Goal: Communication & Community: Answer question/provide support

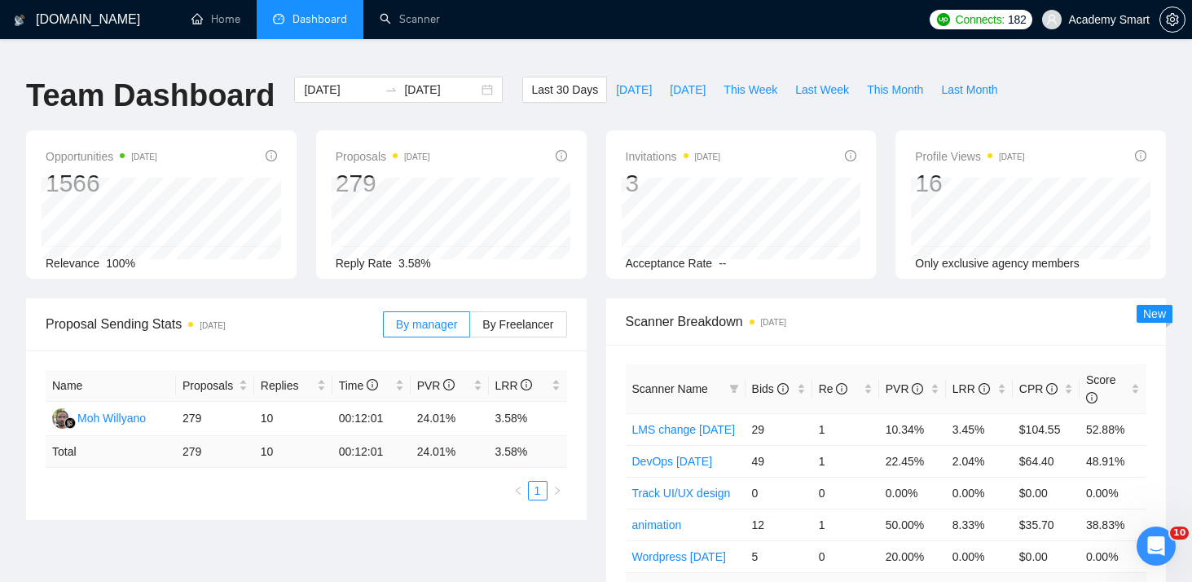
scroll to position [1371, 0]
click at [411, 25] on link "Scanner" at bounding box center [410, 19] width 60 height 14
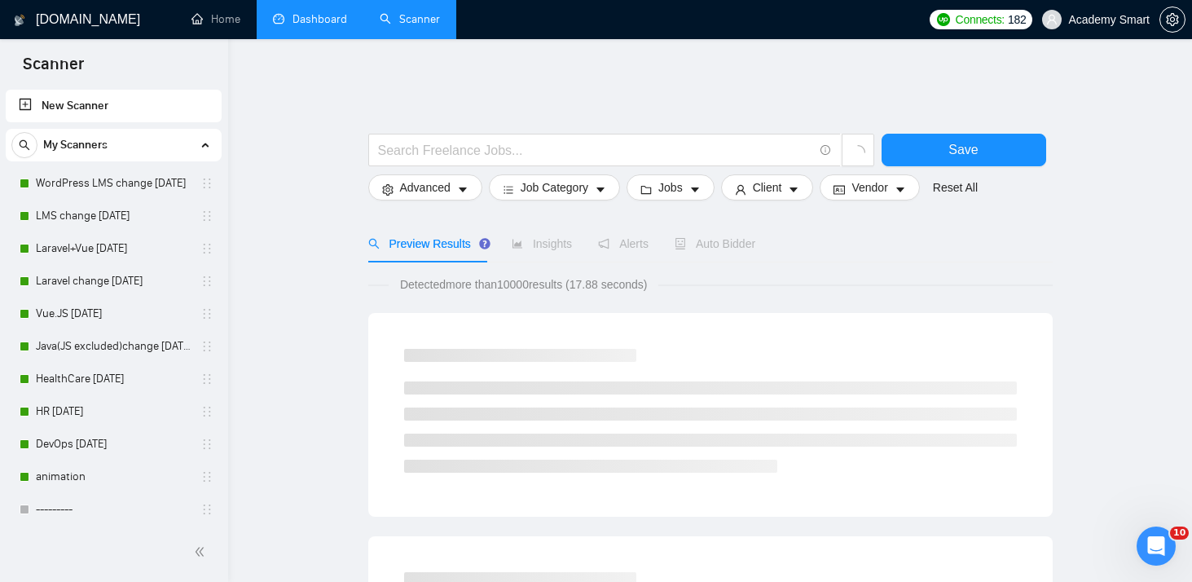
click at [301, 17] on link "Dashboard" at bounding box center [310, 19] width 74 height 14
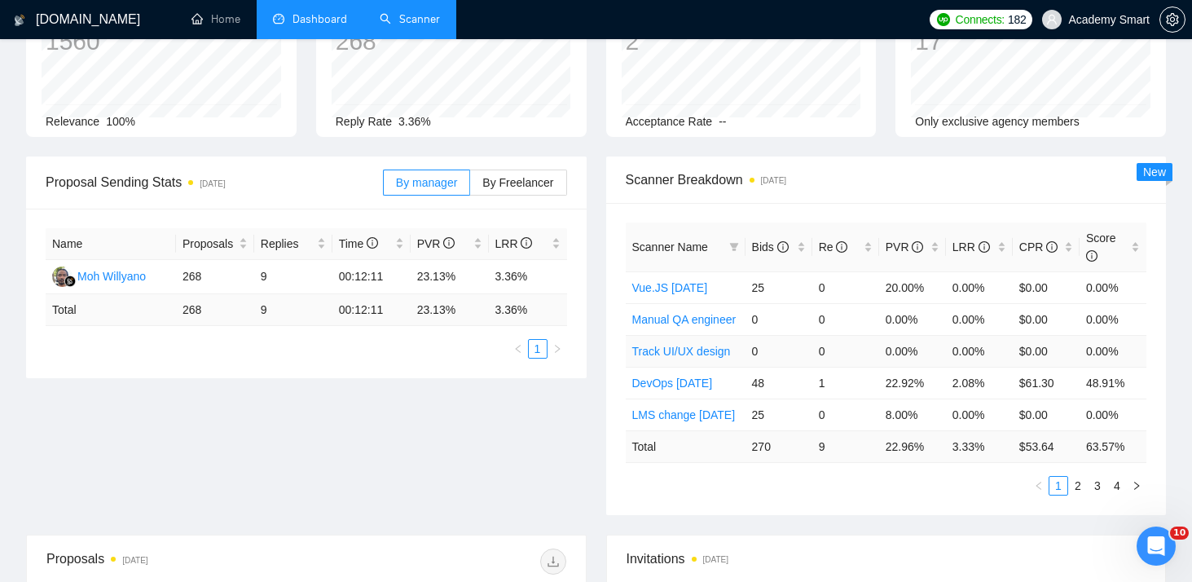
scroll to position [143, 0]
click at [1157, 542] on icon "Открыть службу сообщений Intercom" at bounding box center [1154, 543] width 27 height 27
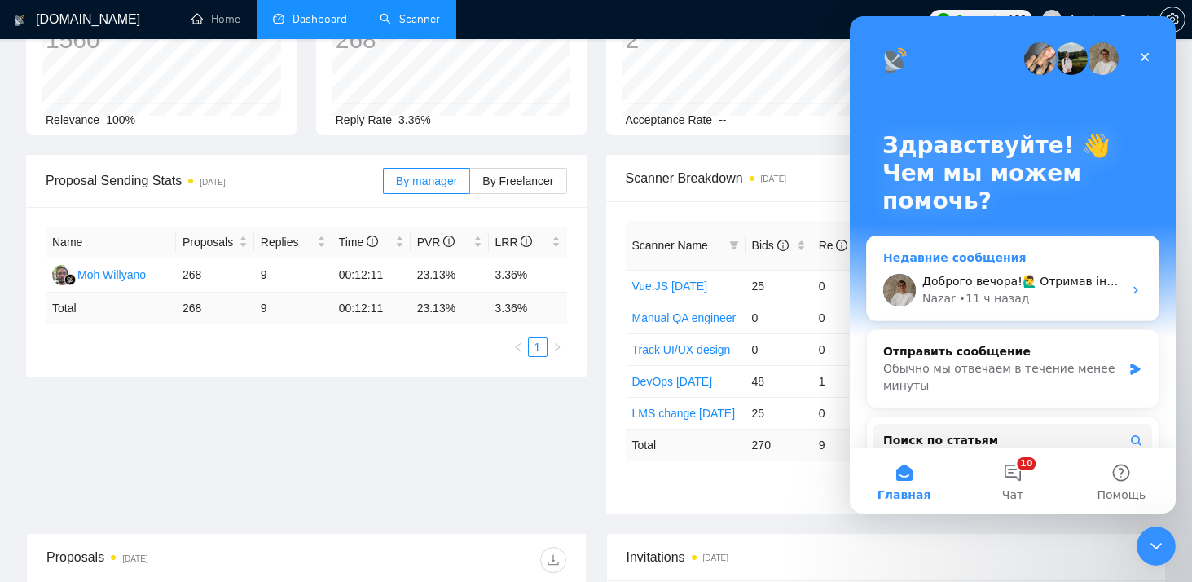
click at [943, 288] on div "Доброго вечора!🙋‍♂️ Отримав інформацію від команди, ми можемо Вам надати, на жа…" at bounding box center [1022, 281] width 200 height 17
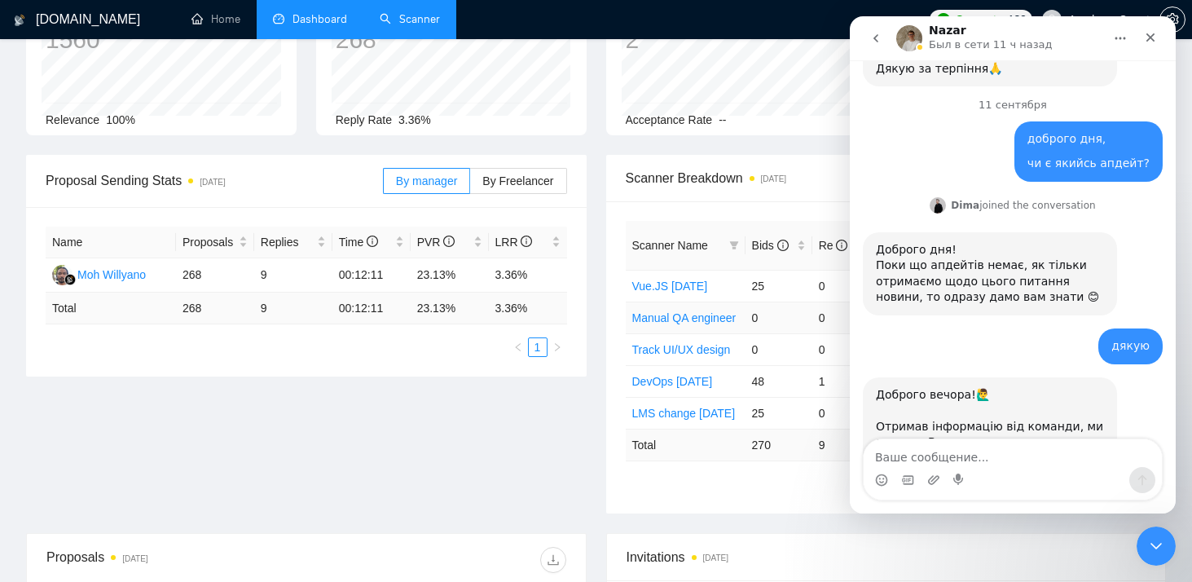
scroll to position [1358, 0]
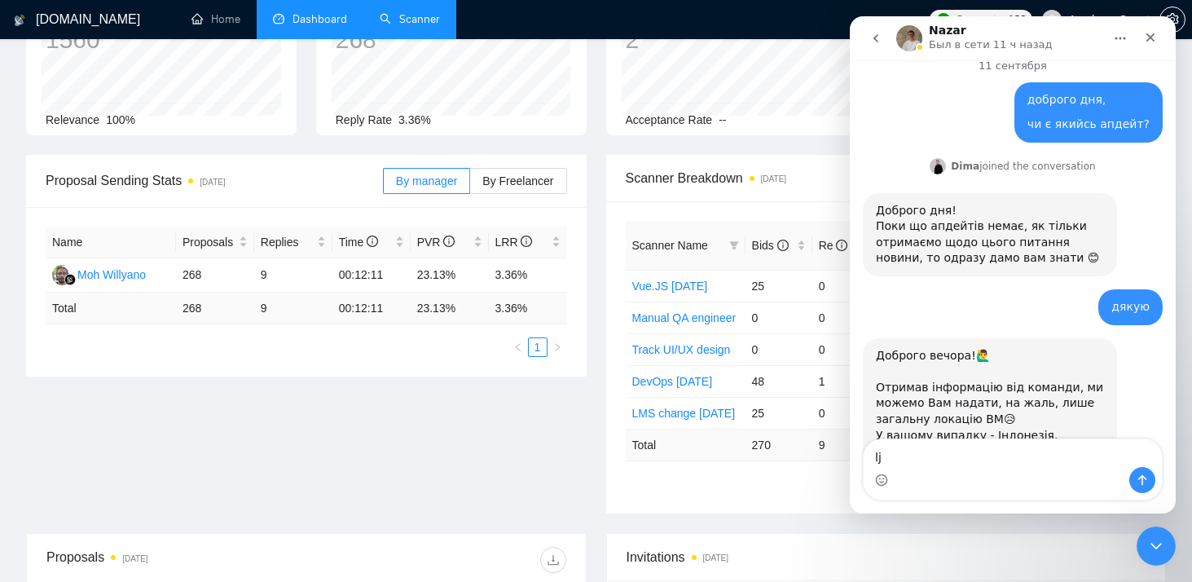
type textarea "l"
type textarea "д"
type textarea "дякую"
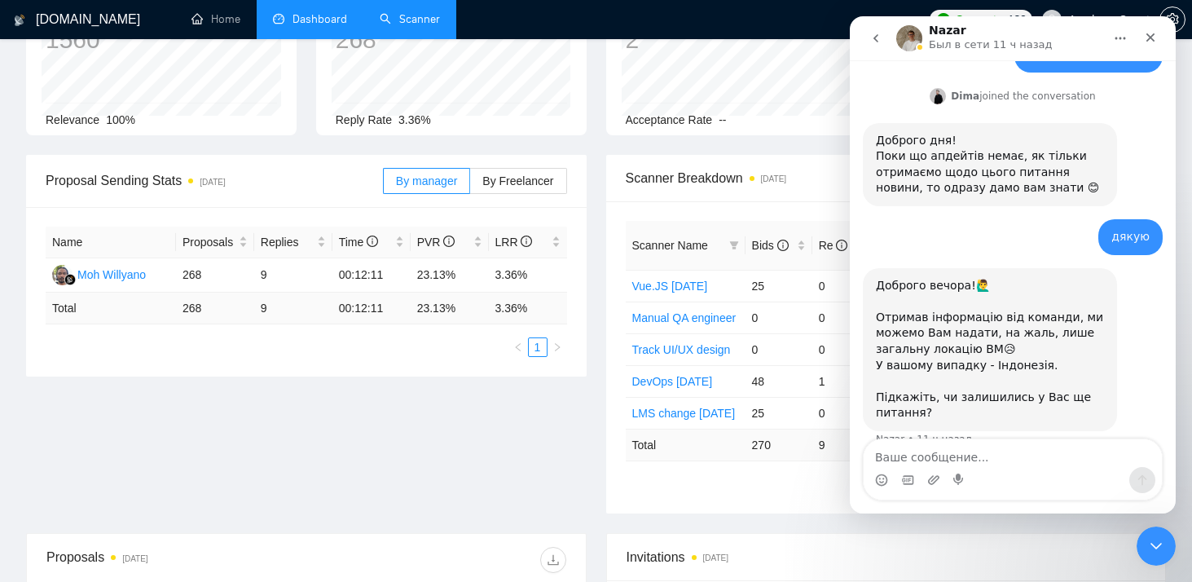
scroll to position [1429, 0]
click at [874, 41] on icon "go back" at bounding box center [875, 38] width 13 height 13
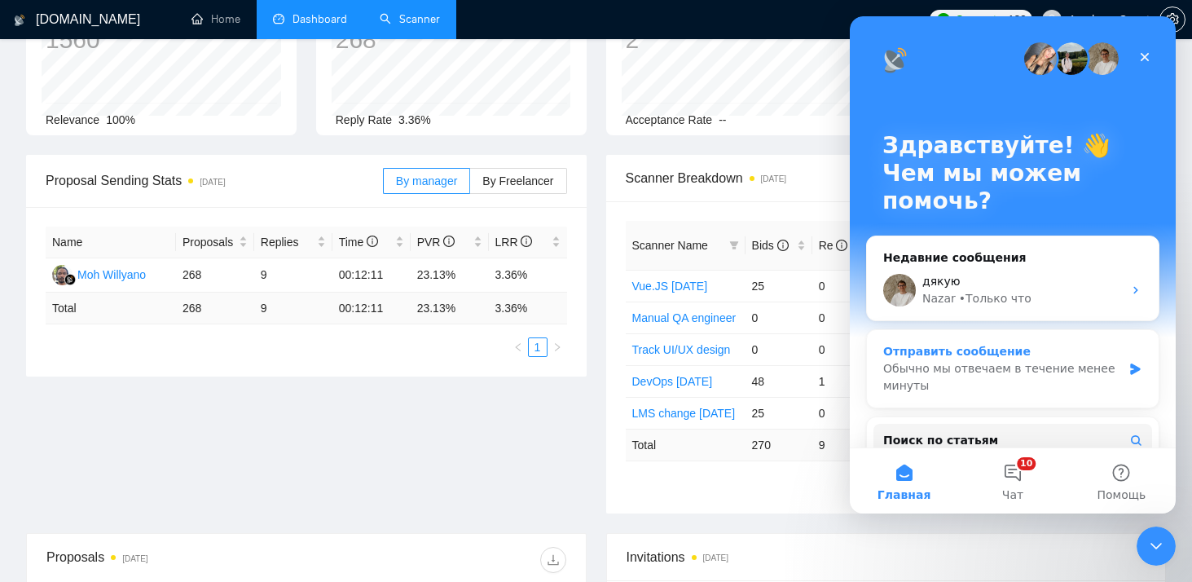
click at [1026, 373] on div "Обычно мы отвечаем в течение менее минуты" at bounding box center [1002, 377] width 239 height 34
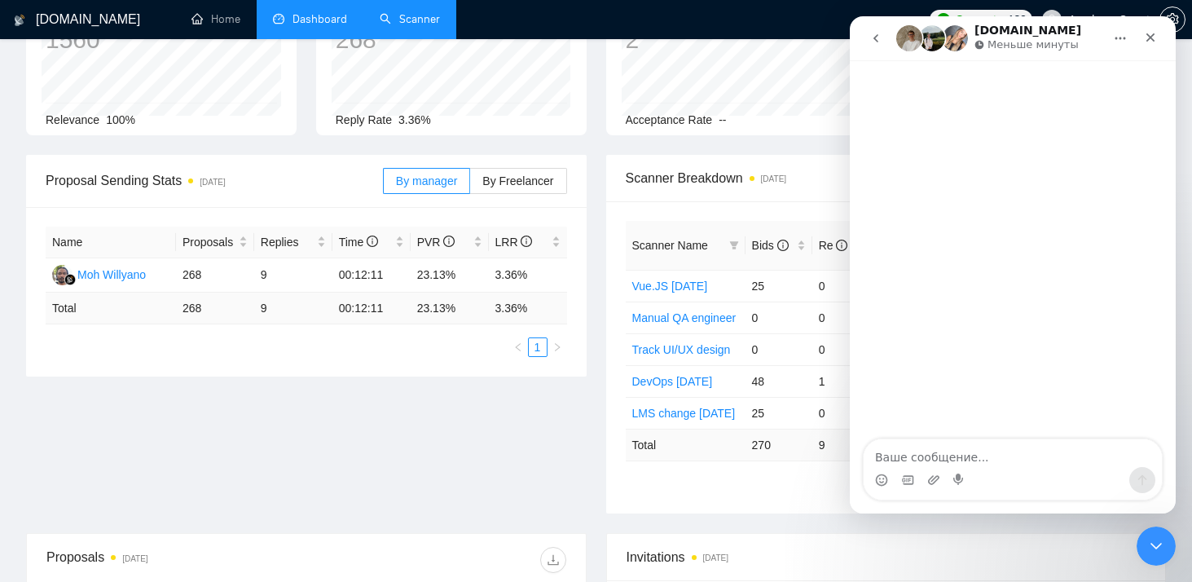
click at [908, 456] on textarea "Ваше сообщение..." at bounding box center [1013, 453] width 298 height 28
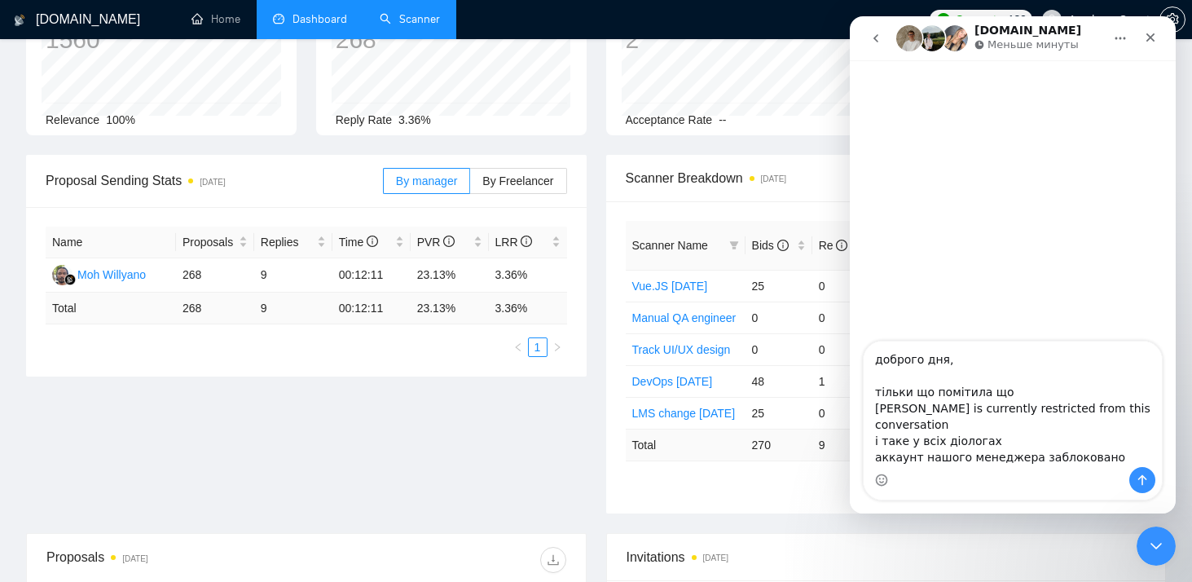
type textarea "доброго дня, тільки що помітила що [PERSON_NAME] is currently restricted from t…"
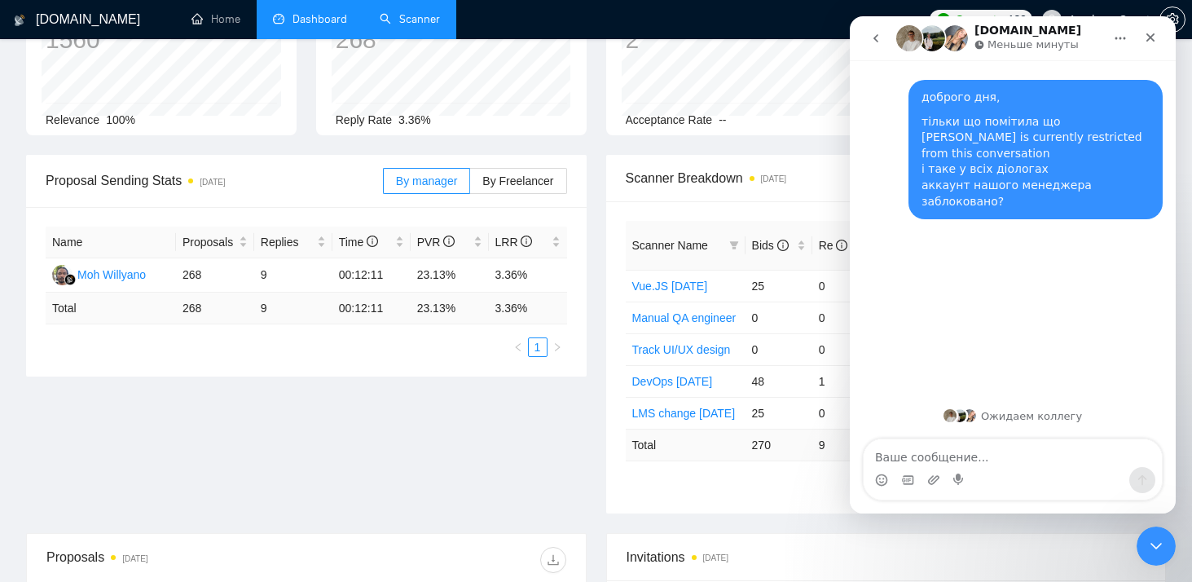
click at [877, 38] on icon "go back" at bounding box center [875, 38] width 13 height 13
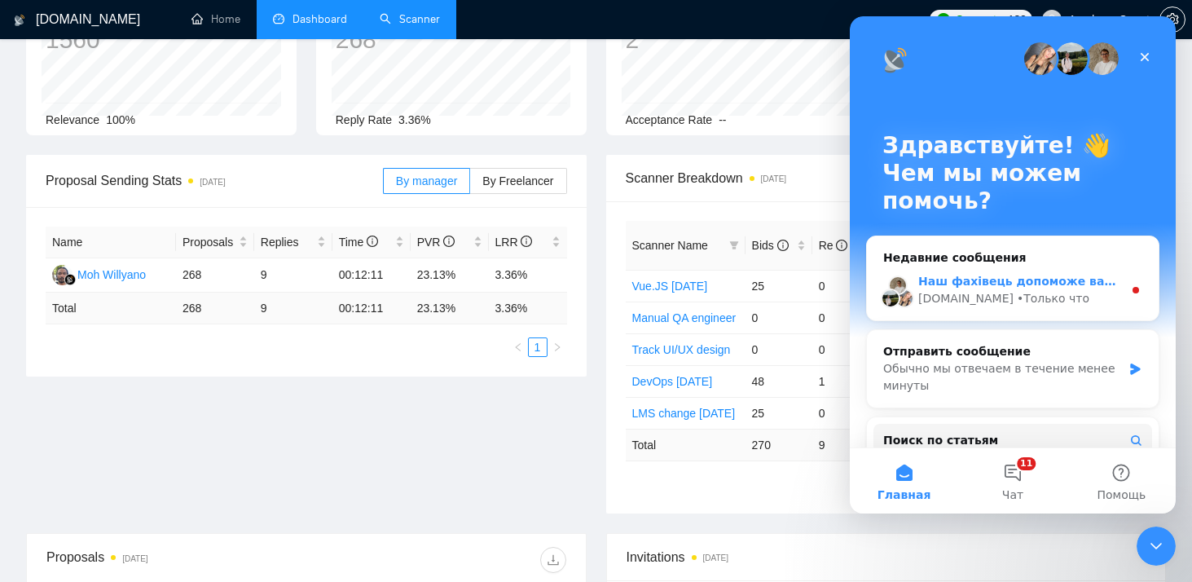
click at [970, 289] on div "Наш фахівець допоможе вам розв'язати це питання. Зазвичай ми відповідаємо впрод…" at bounding box center [1020, 281] width 204 height 17
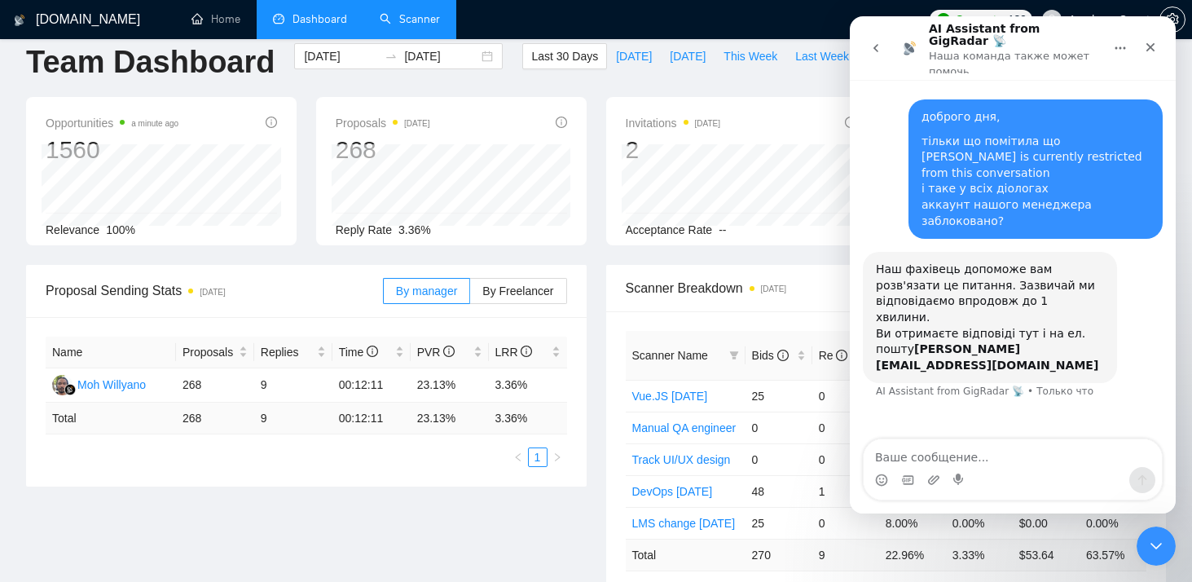
scroll to position [34, 0]
click at [873, 42] on icon "go back" at bounding box center [875, 48] width 13 height 13
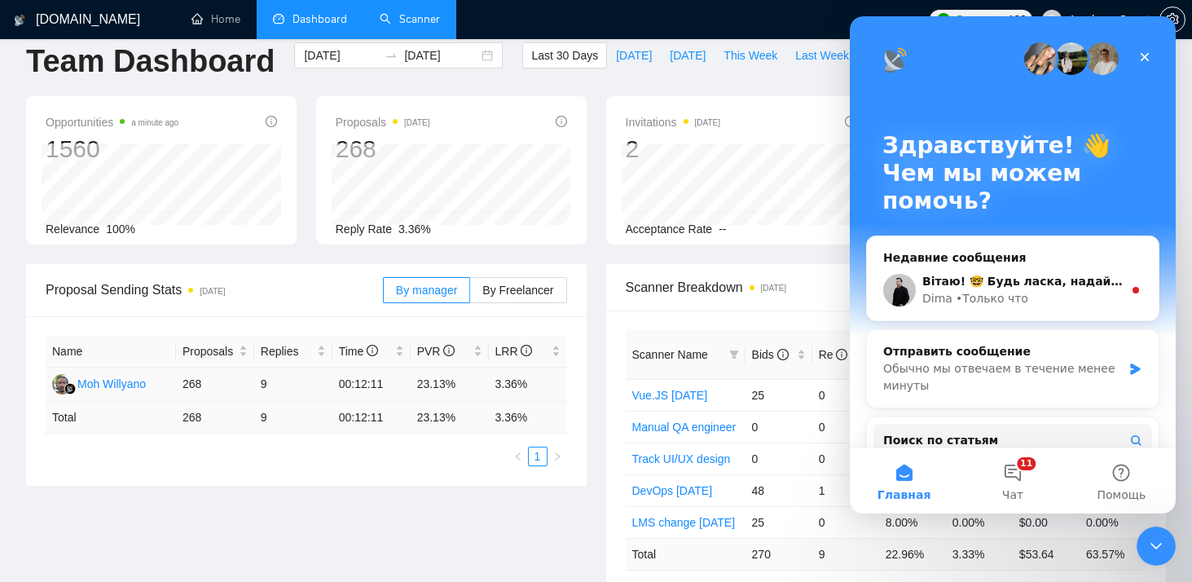
click at [98, 375] on div "Moh Willyano" at bounding box center [111, 384] width 68 height 18
click at [978, 302] on div "• 3 мин назад" at bounding box center [996, 298] width 80 height 17
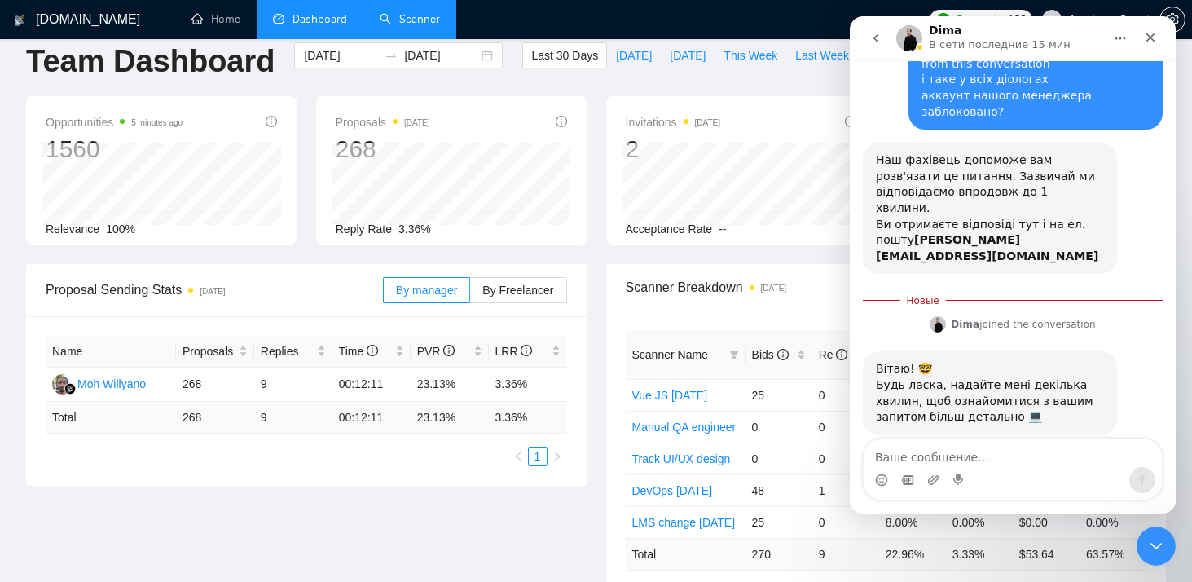
scroll to position [87, 0]
click at [908, 458] on textarea "Ваше сообщение..." at bounding box center [1013, 453] width 298 height 28
type textarea "д"
type textarea "так,звичайно"
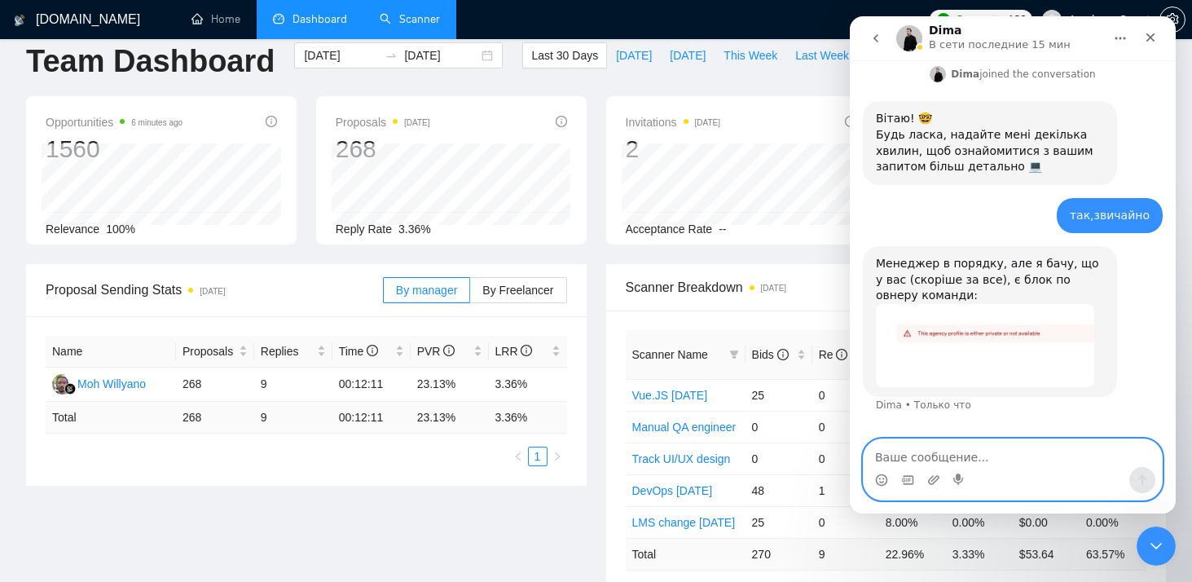
scroll to position [336, 0]
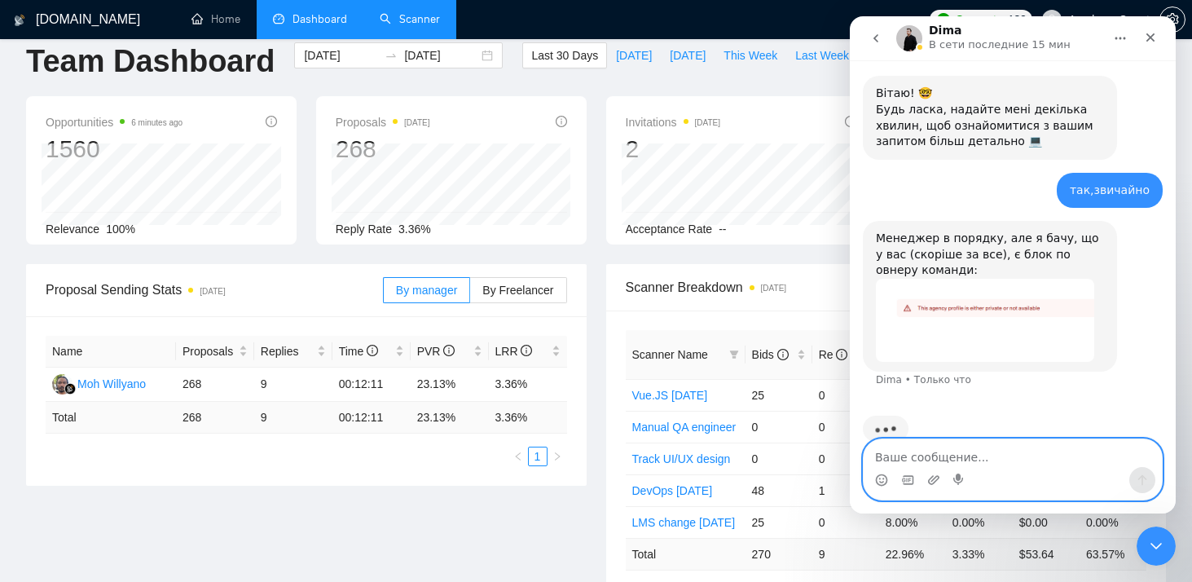
click at [952, 456] on textarea "Ваше сообщение..." at bounding box center [1013, 453] width 298 height 28
type textarea "n"
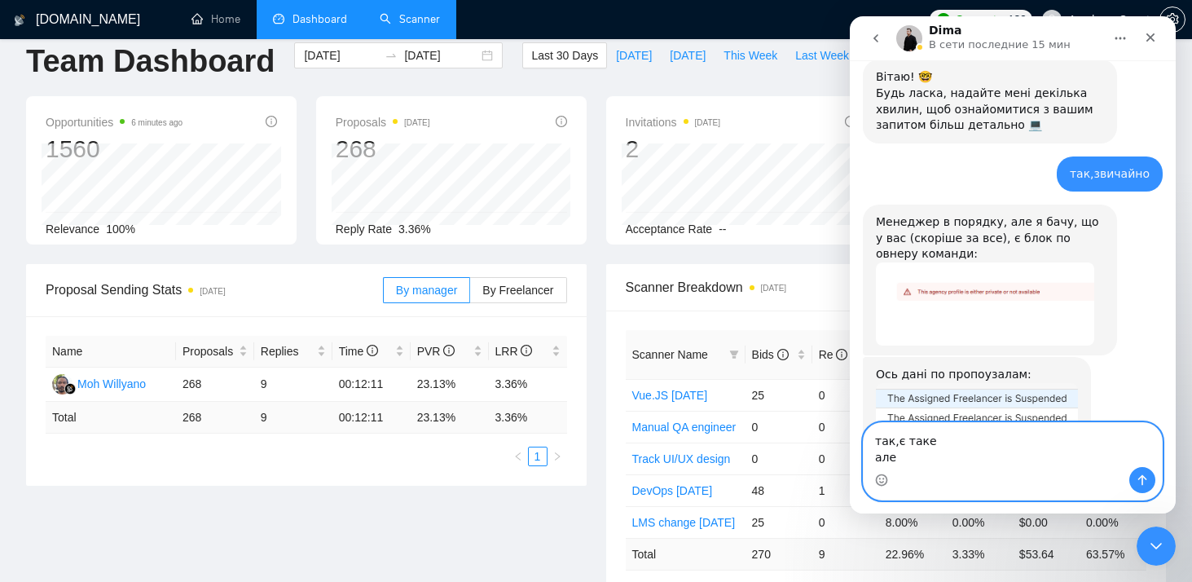
scroll to position [412, 0]
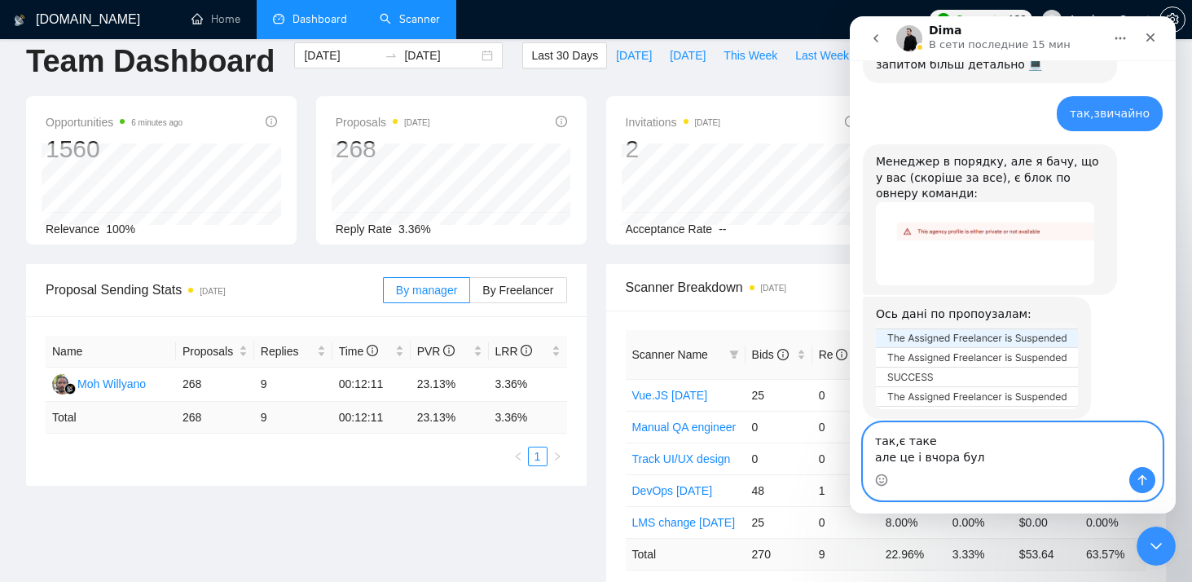
type textarea "так,є таке але це і вчора було"
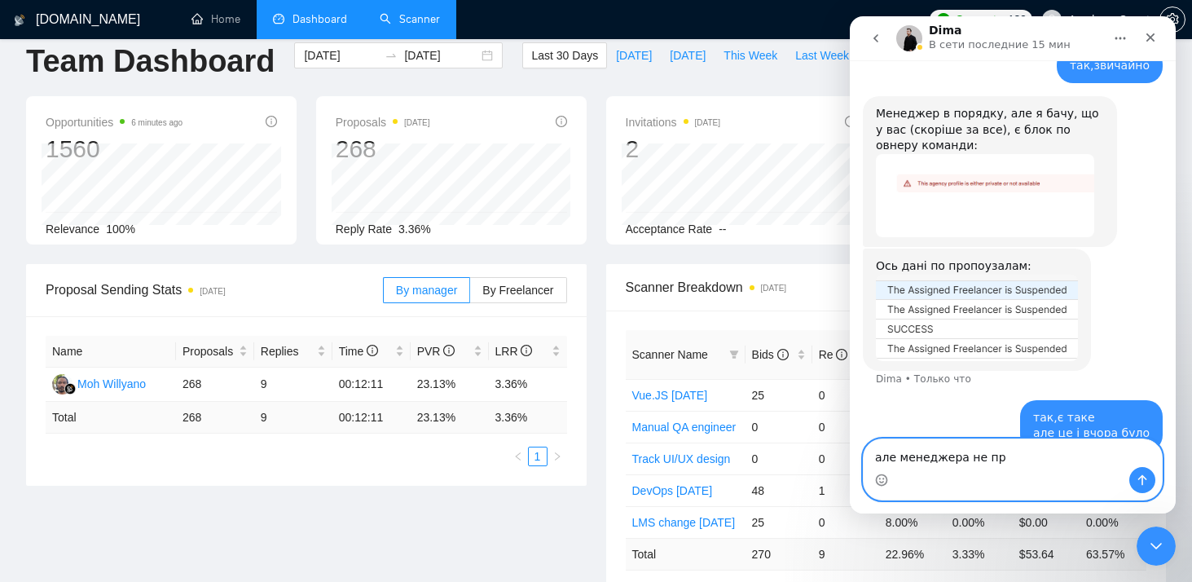
scroll to position [523, 0]
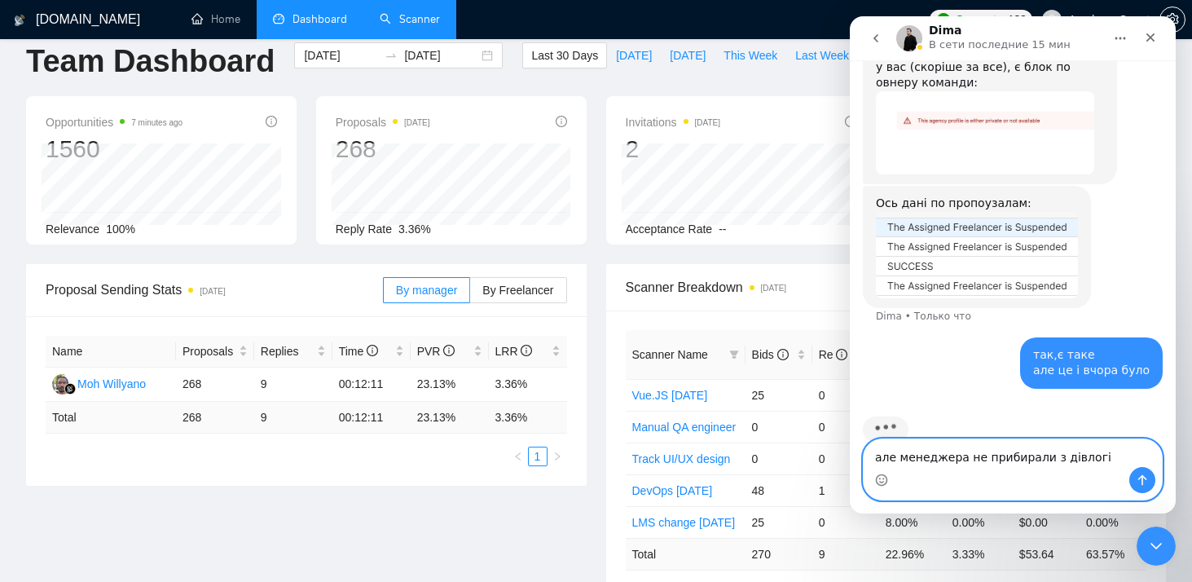
type textarea "але менеджера не прибирали з дівлогів"
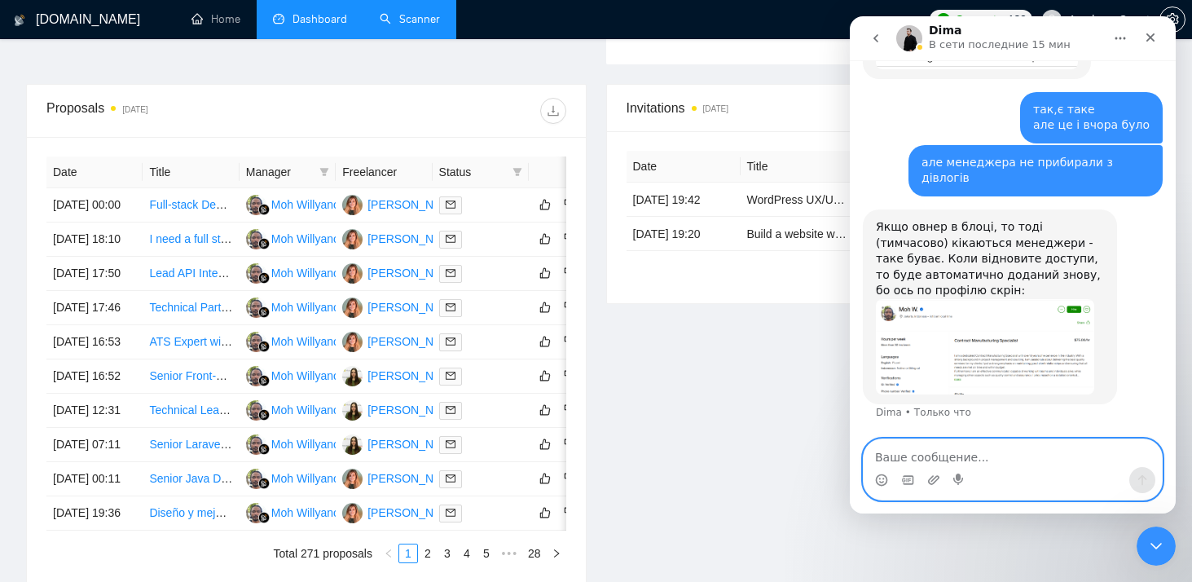
scroll to position [591, 0]
click at [992, 449] on textarea "Ваше сообщение..." at bounding box center [1013, 453] width 298 height 28
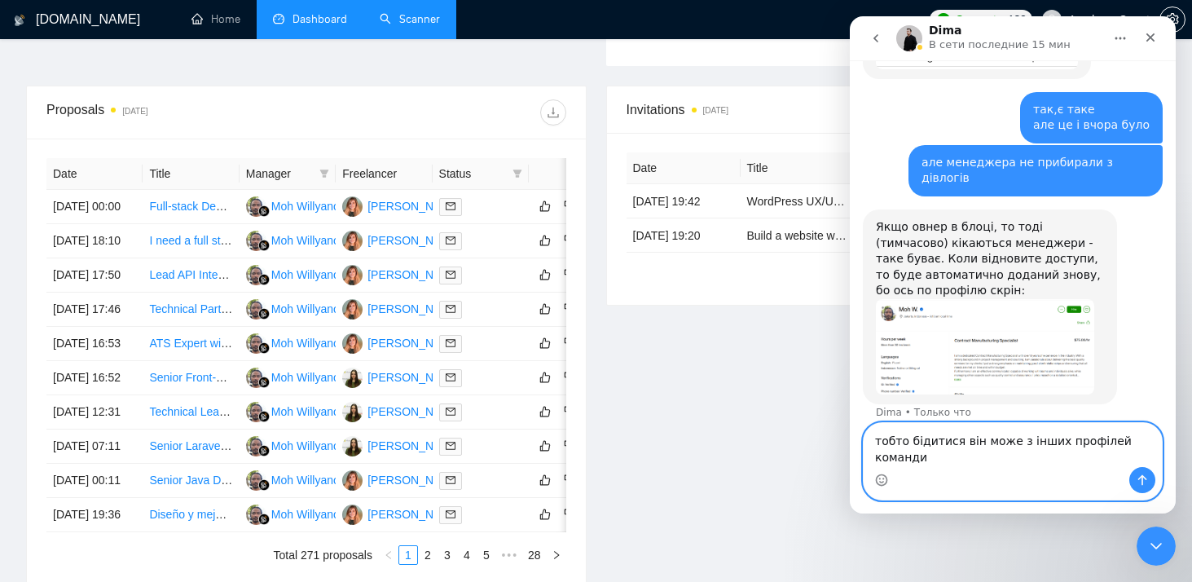
scroll to position [768, 0]
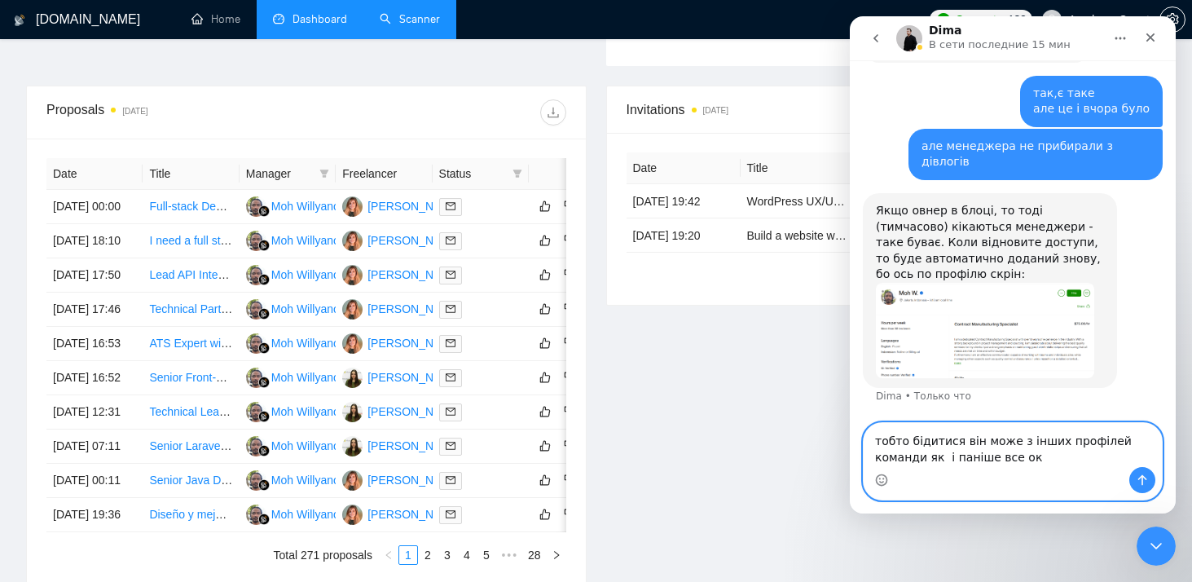
type textarea "тобто бідитися він може з інших профілей команди як і паніше все ок?"
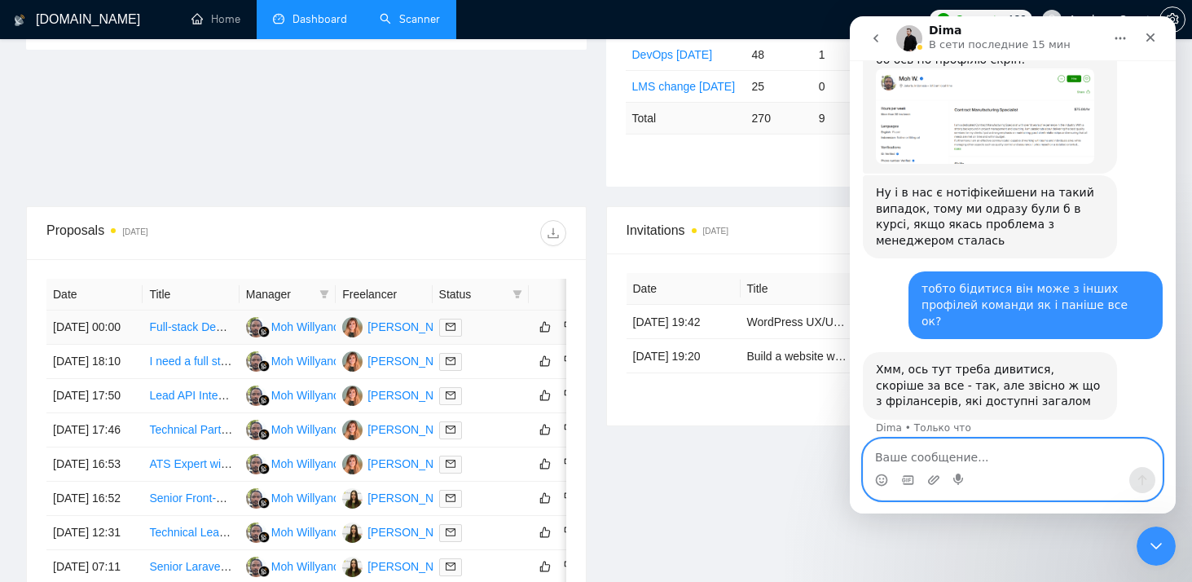
scroll to position [488, 0]
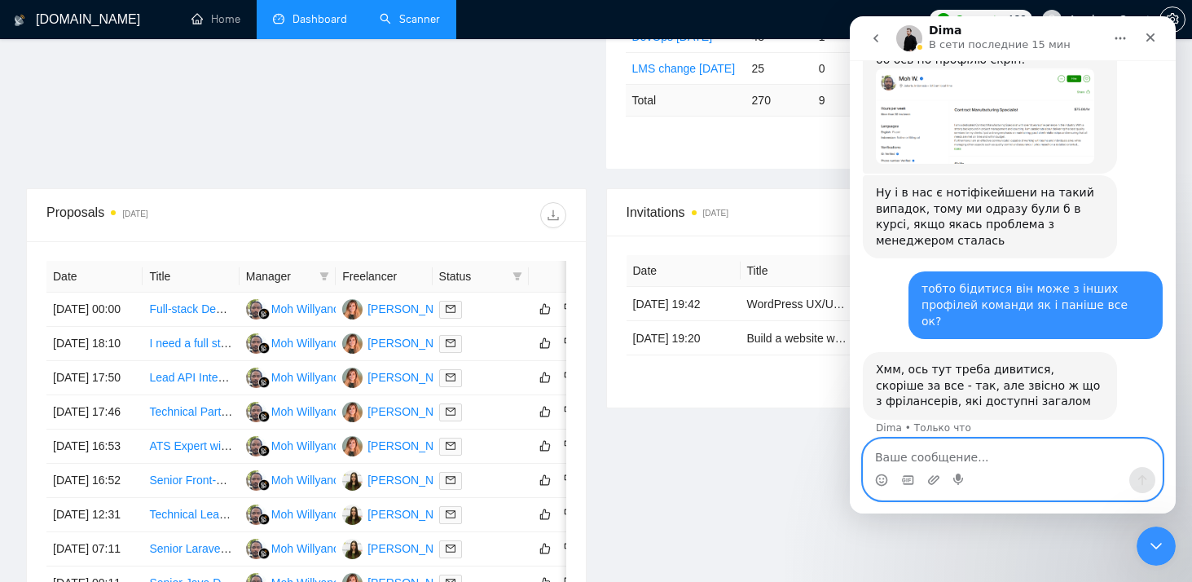
click at [960, 455] on textarea "Ваше сообщение..." at bounding box center [1013, 453] width 298 height 28
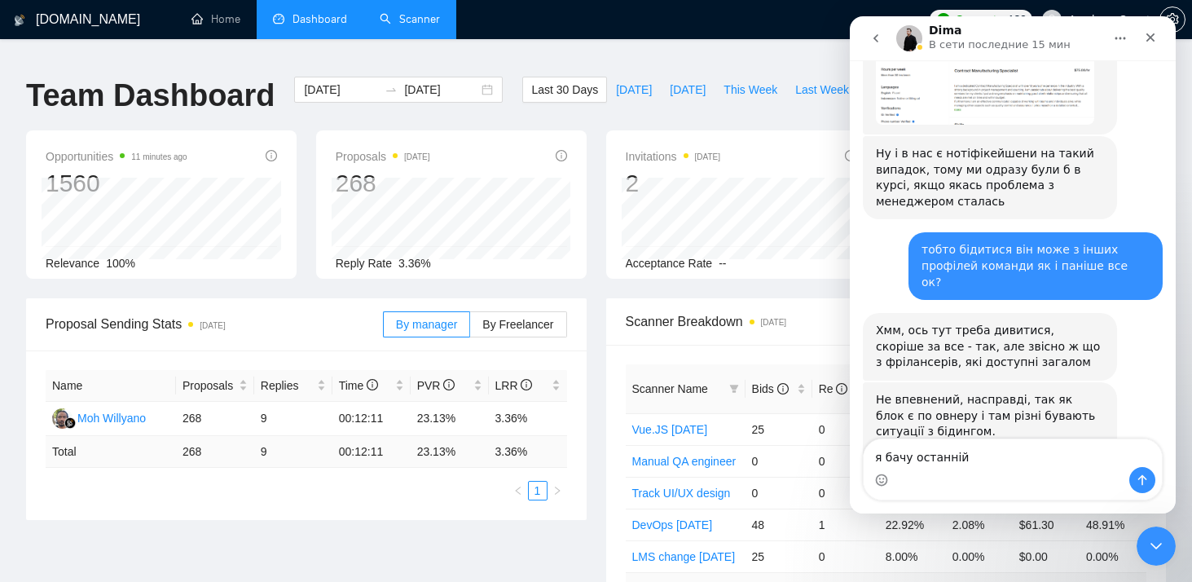
scroll to position [1053, 0]
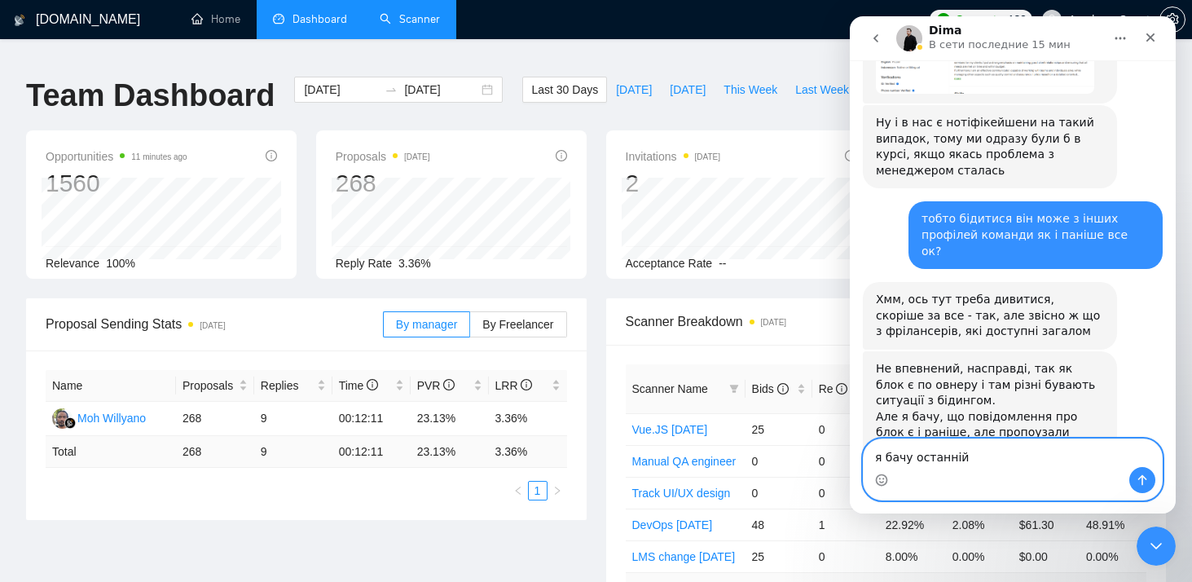
drag, startPoint x: 991, startPoint y: 459, endPoint x: 812, endPoint y: 456, distance: 179.2
click at [850, 456] on html "[PERSON_NAME] В сети последние 15 мин доброго дня, тільки що помітила що [PERSO…" at bounding box center [1013, 264] width 326 height 497
type textarea "зрозуміла,дякую"
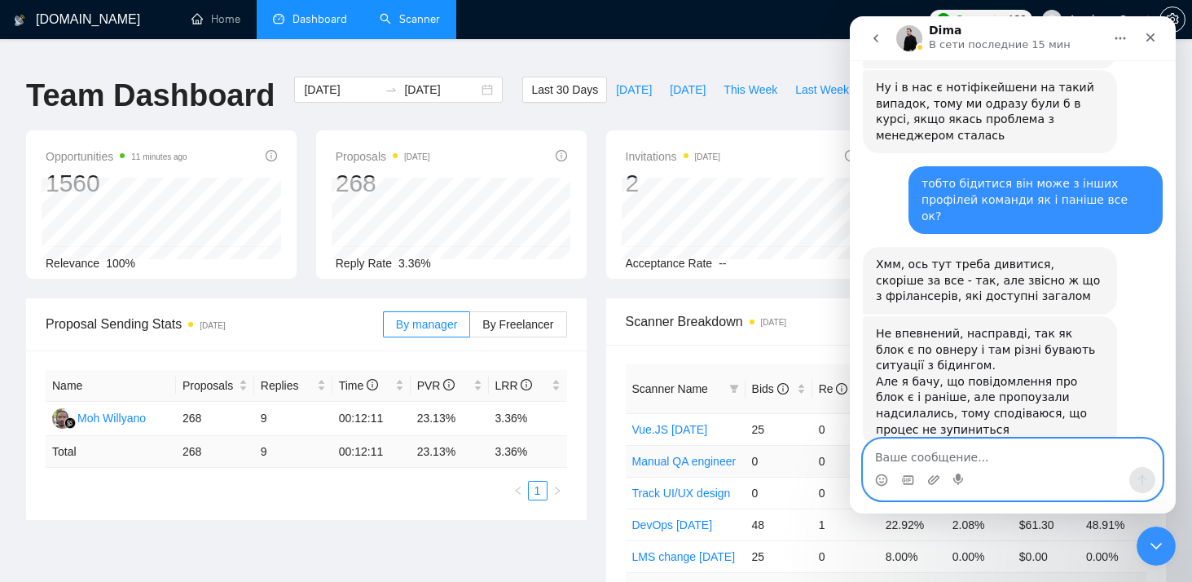
scroll to position [1101, 0]
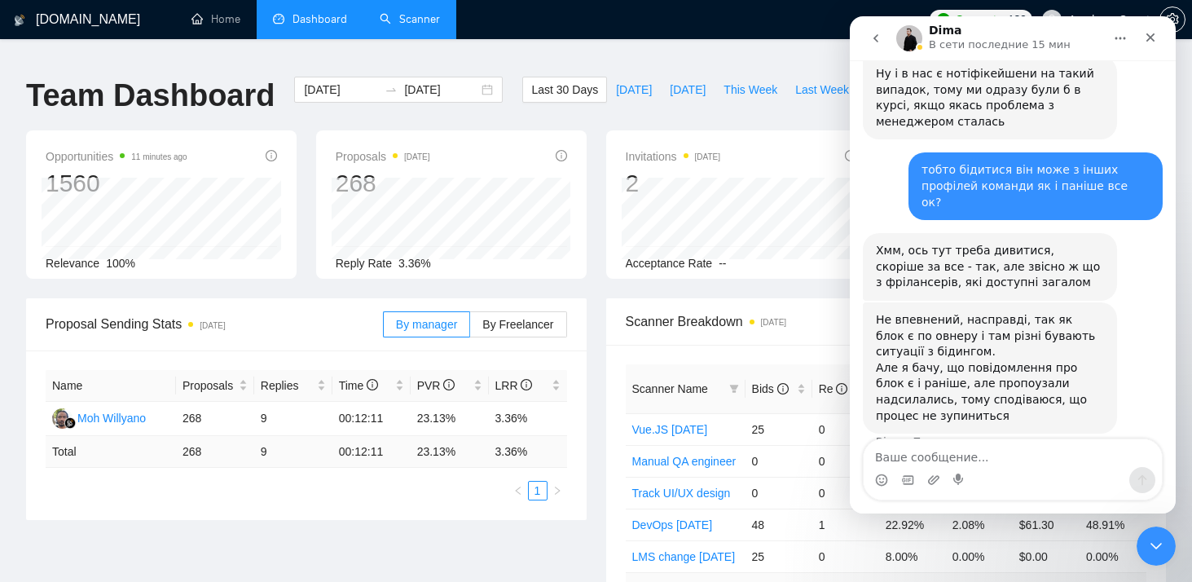
click at [868, 28] on button "go back" at bounding box center [875, 38] width 31 height 31
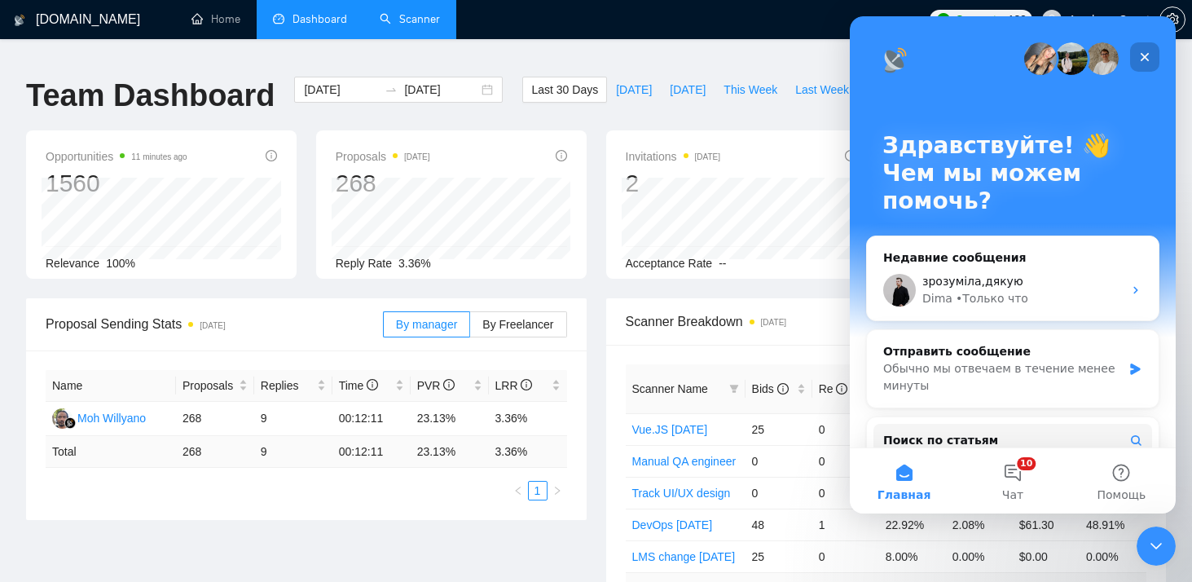
click at [1149, 55] on icon "Закрыть" at bounding box center [1144, 57] width 13 height 13
